Goal: Book appointment/travel/reservation

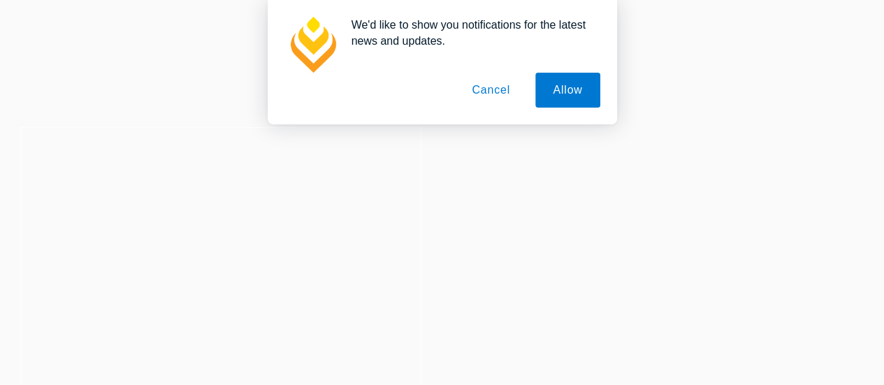
click at [497, 74] on button "Cancel" at bounding box center [490, 90] width 73 height 35
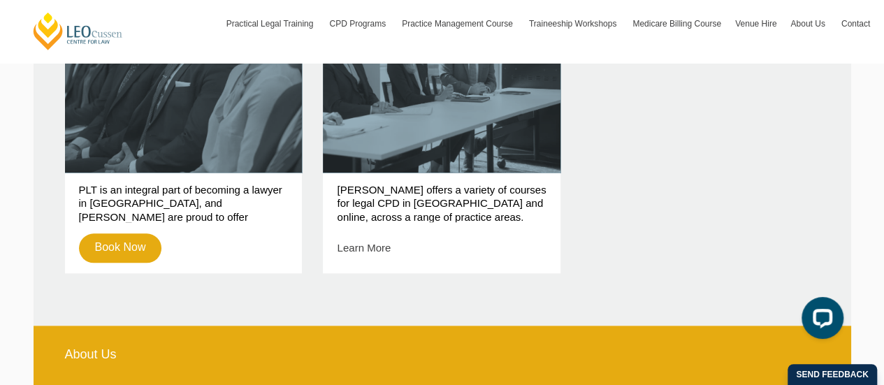
scroll to position [618, 0]
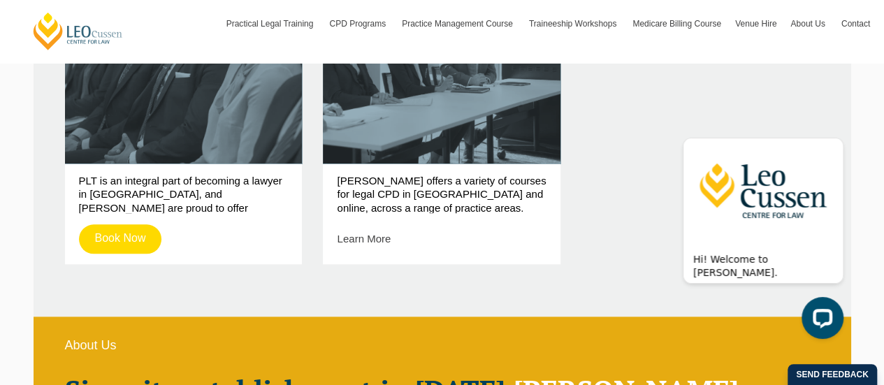
click at [113, 232] on link "Book Now" at bounding box center [120, 238] width 83 height 29
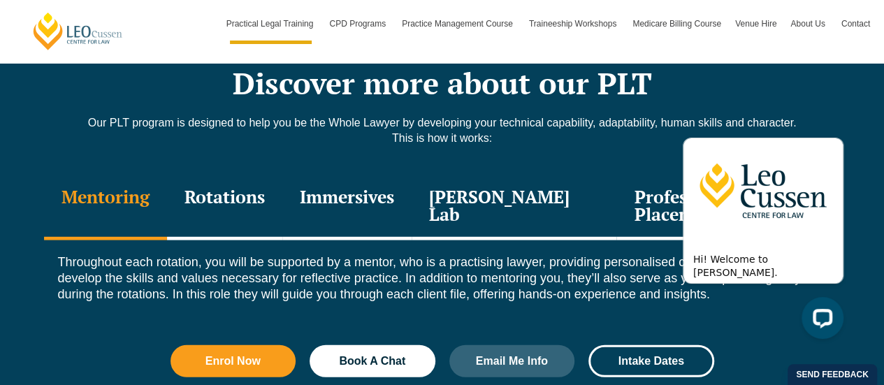
scroll to position [1923, 0]
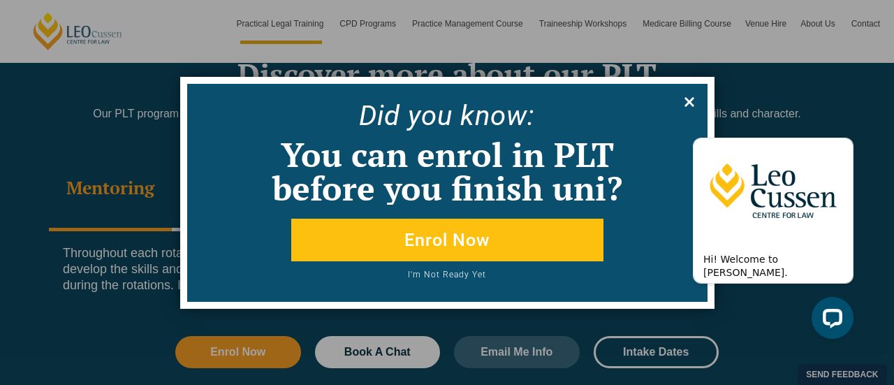
click at [692, 97] on icon at bounding box center [689, 101] width 15 height 15
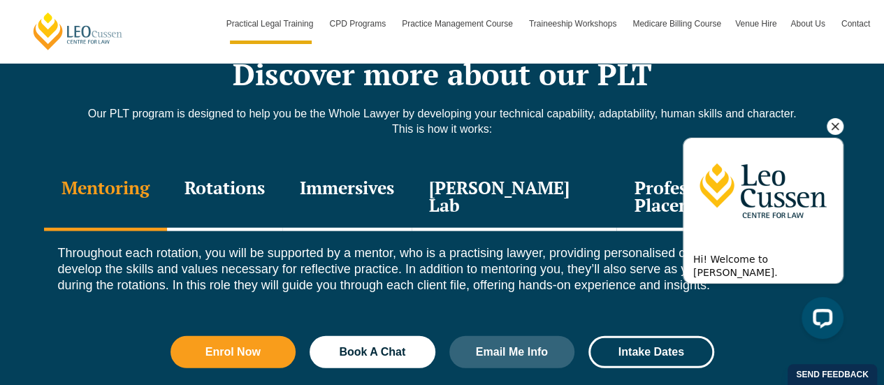
click at [840, 127] on icon "Hide greeting" at bounding box center [834, 126] width 17 height 17
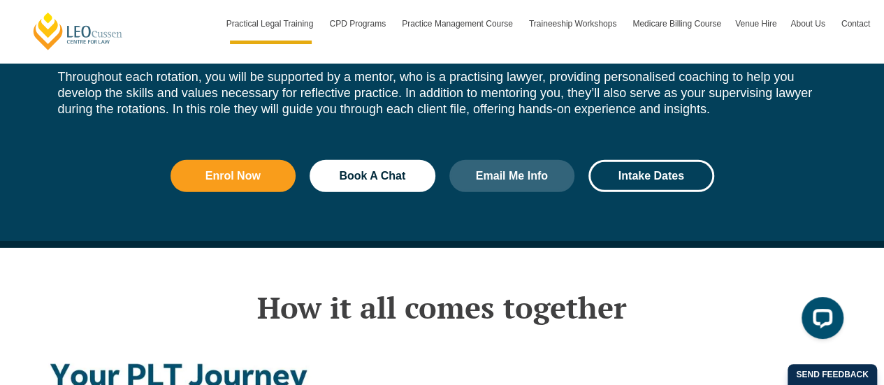
scroll to position [2013, 0]
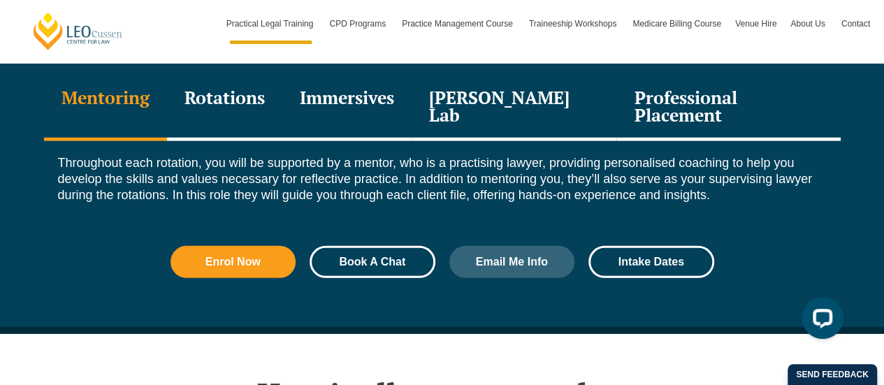
click at [354, 256] on span "Book A Chat" at bounding box center [372, 261] width 66 height 11
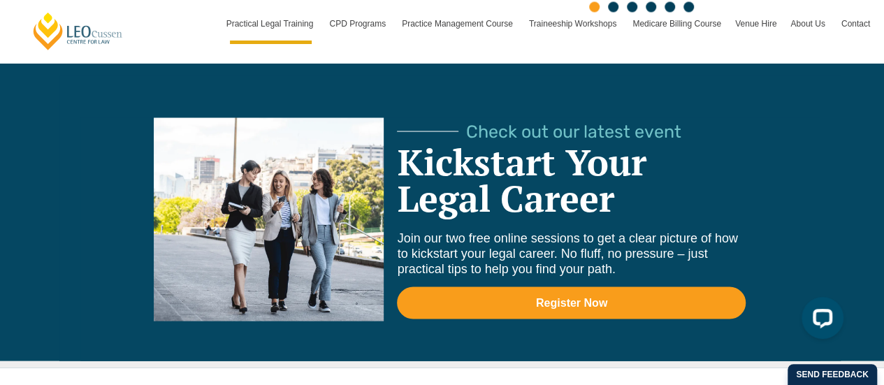
scroll to position [4245, 0]
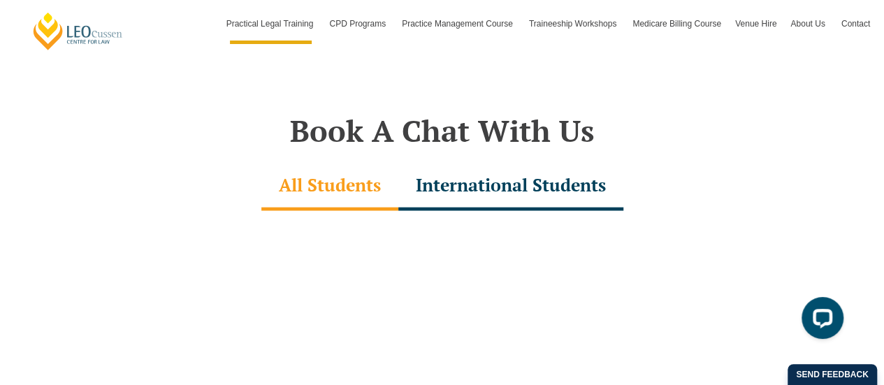
click at [480, 162] on div "International Students" at bounding box center [510, 186] width 225 height 49
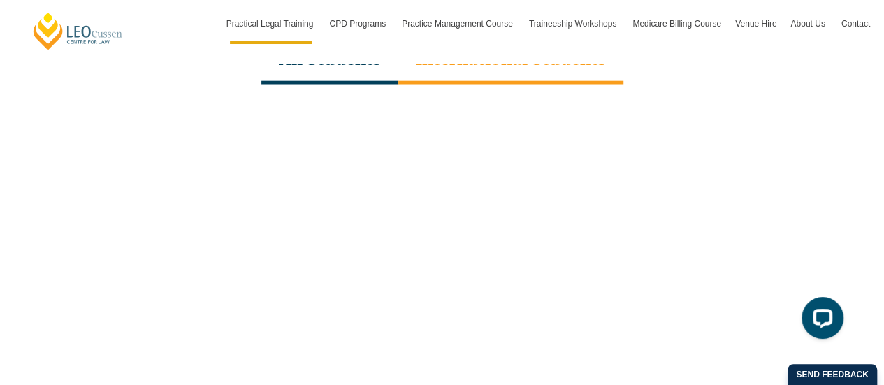
scroll to position [4645, 0]
